Goal: Find specific page/section: Find specific page/section

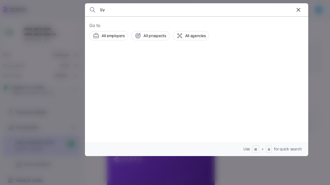
scroll to position [71, 0]
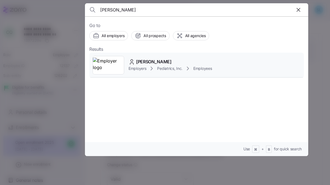
type input "[PERSON_NAME]"
click at [192, 57] on div "[PERSON_NAME] Employers Pediatrics, Inc. Employees" at bounding box center [196, 65] width 215 height 25
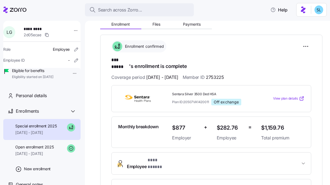
scroll to position [39, 0]
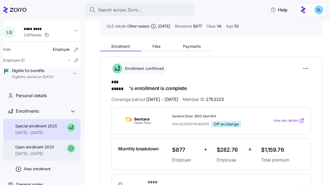
click at [41, 150] on span "Open enrollment 2025" at bounding box center [34, 146] width 38 height 5
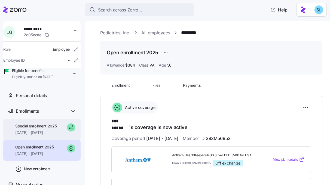
click at [39, 140] on div "Special enrollment 2025 [DATE] - [DATE]" at bounding box center [41, 129] width 77 height 21
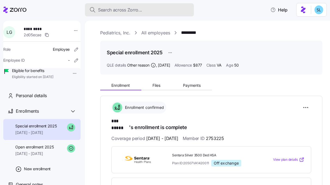
click at [120, 8] on span "Search across Zorro..." at bounding box center [120, 10] width 44 height 7
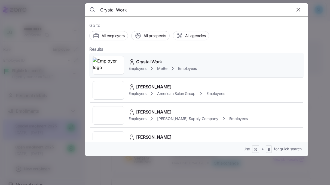
type input "Crystal Work"
click at [166, 56] on div "Crystal Work Employers MeBe Employees" at bounding box center [196, 65] width 215 height 25
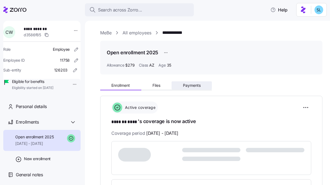
click at [186, 87] on span "Payments" at bounding box center [192, 85] width 18 height 4
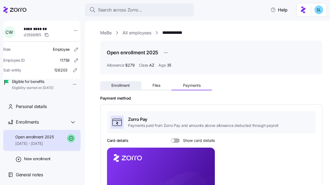
click at [125, 87] on span "Enrollment" at bounding box center [120, 85] width 19 height 4
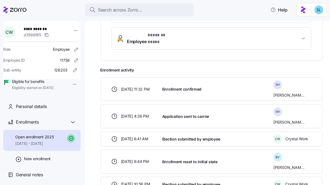
scroll to position [196, 0]
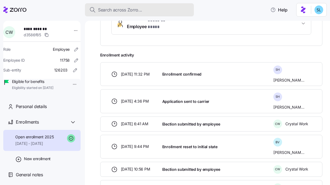
click at [125, 4] on button "Search across Zorro..." at bounding box center [139, 9] width 109 height 13
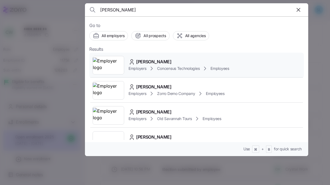
type input "[PERSON_NAME]"
click at [151, 62] on span "[PERSON_NAME]" at bounding box center [153, 61] width 35 height 7
